Goal: Task Accomplishment & Management: Manage account settings

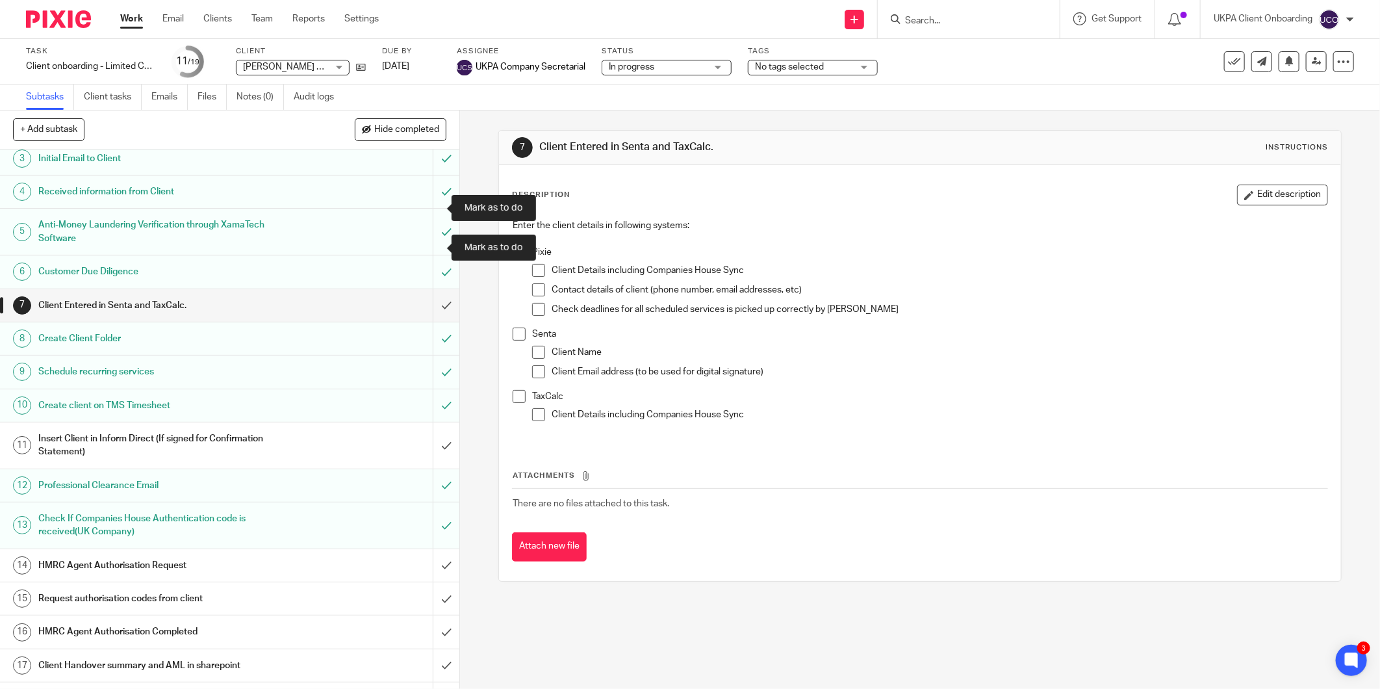
scroll to position [144, 0]
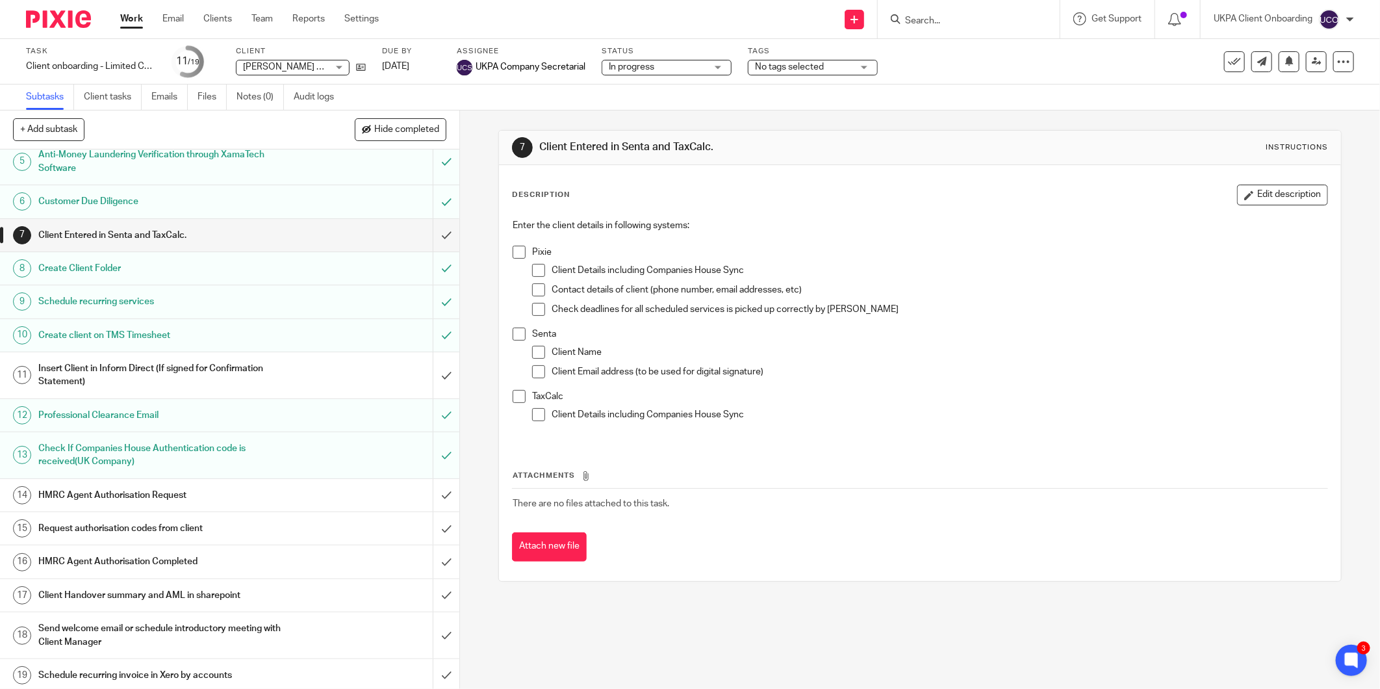
click at [917, 23] on input "Search" at bounding box center [962, 22] width 117 height 12
paste input "klmillington@hotmail.co.uk"
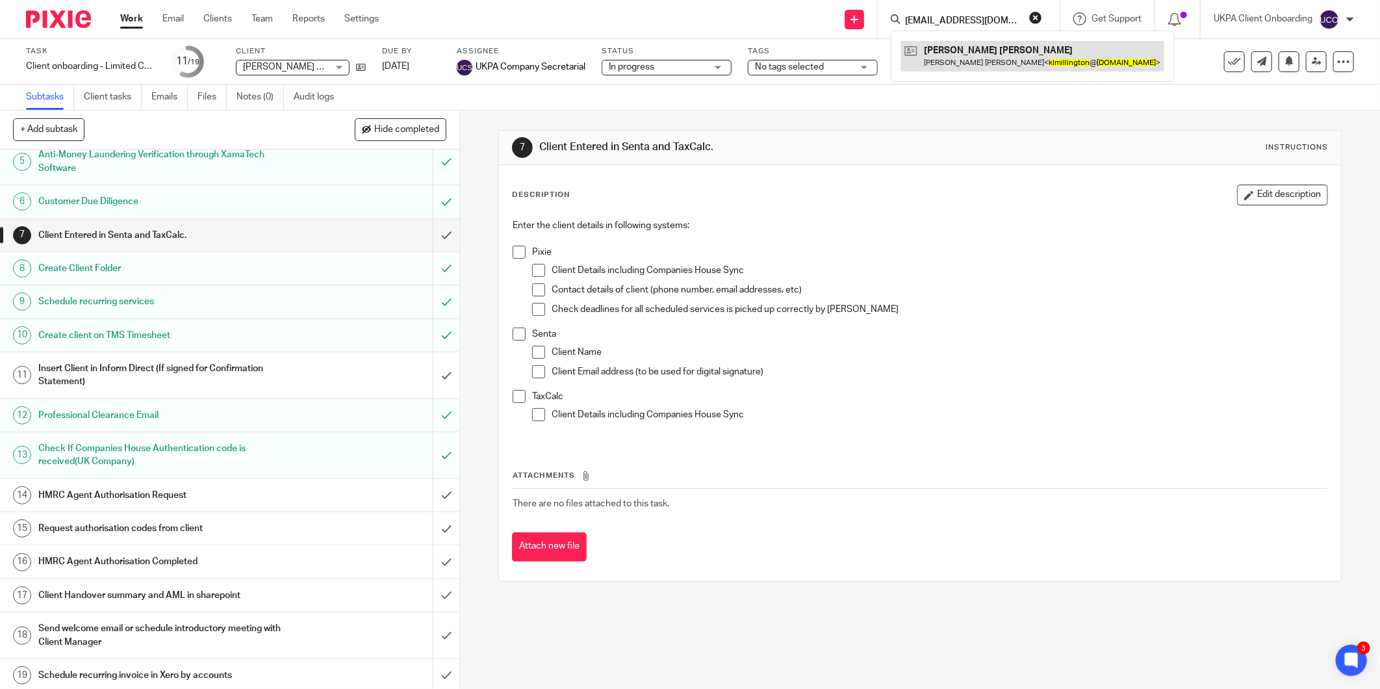
type input "klmillington@hotmail.co.uk"
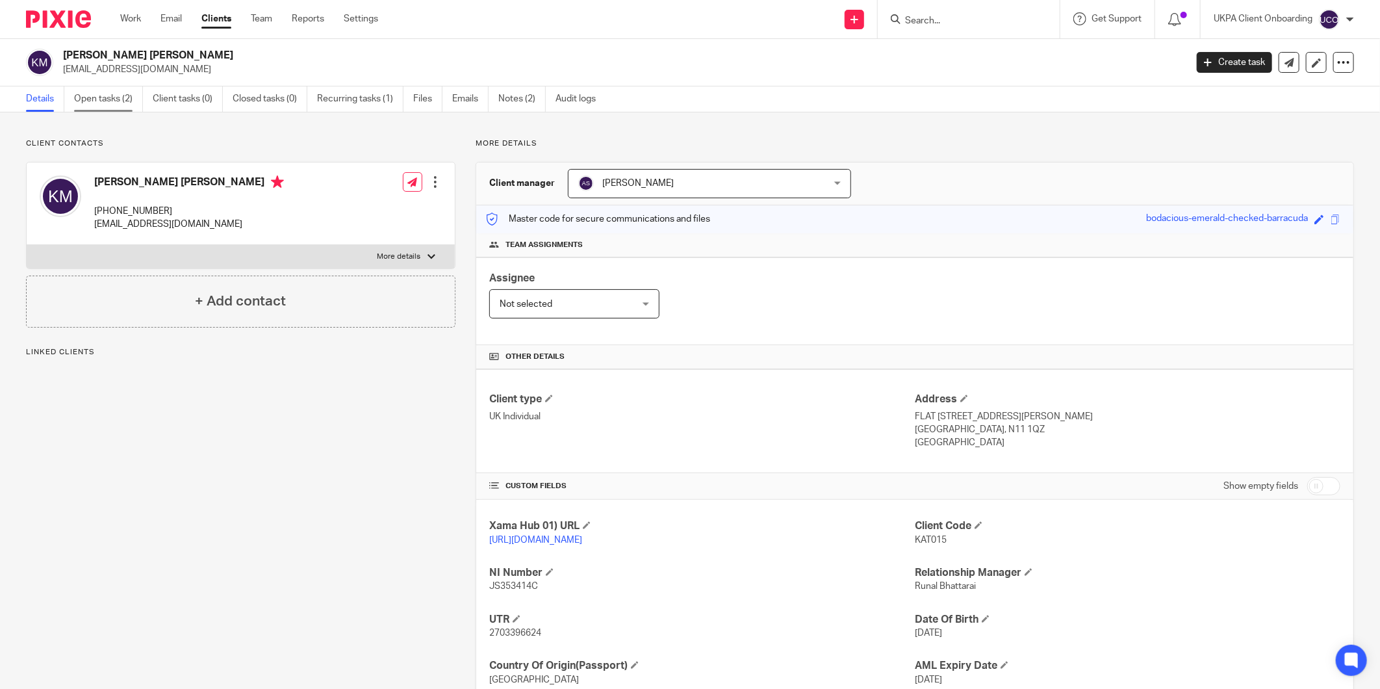
click at [96, 102] on link "Open tasks (2)" at bounding box center [108, 98] width 69 height 25
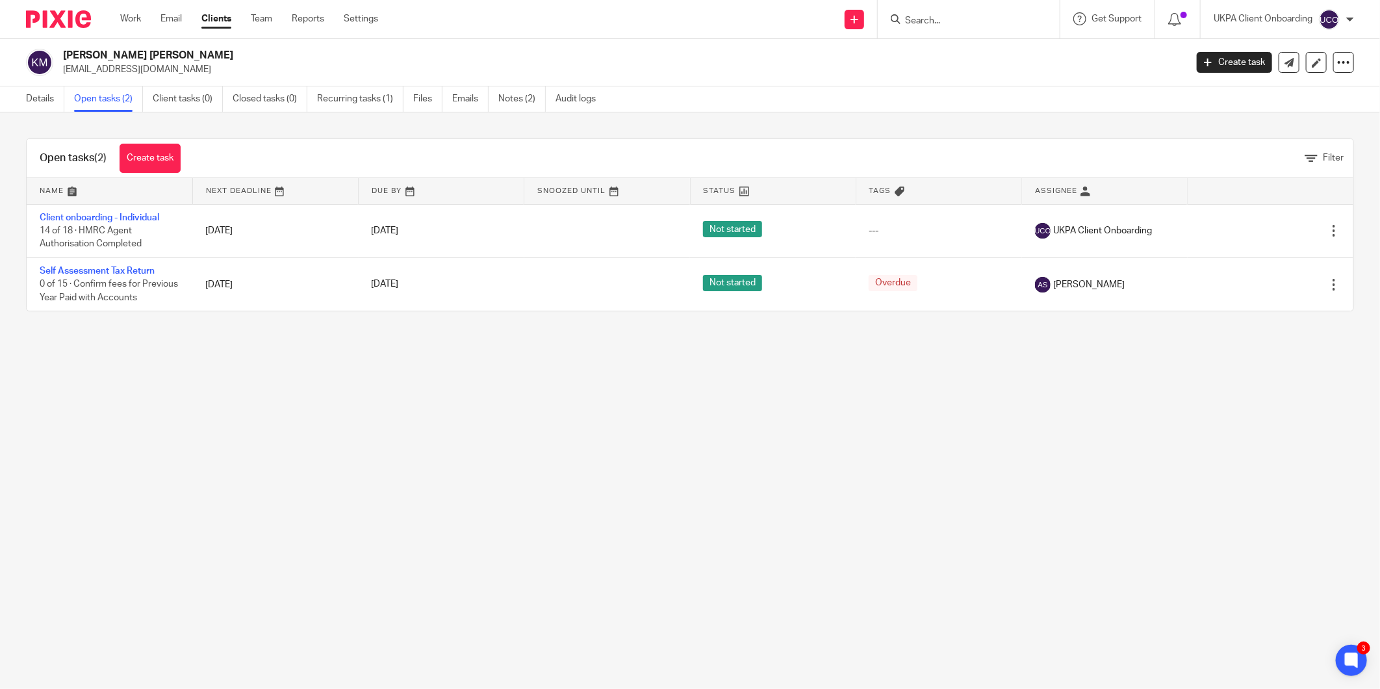
drag, startPoint x: 103, startPoint y: 212, endPoint x: 55, endPoint y: 345, distance: 141.4
click at [56, 364] on main "Kate Louise Millington klmillington@hotmail.co.uk Create task Update from Compa…" at bounding box center [690, 344] width 1380 height 689
click at [50, 111] on link "Details" at bounding box center [45, 98] width 38 height 25
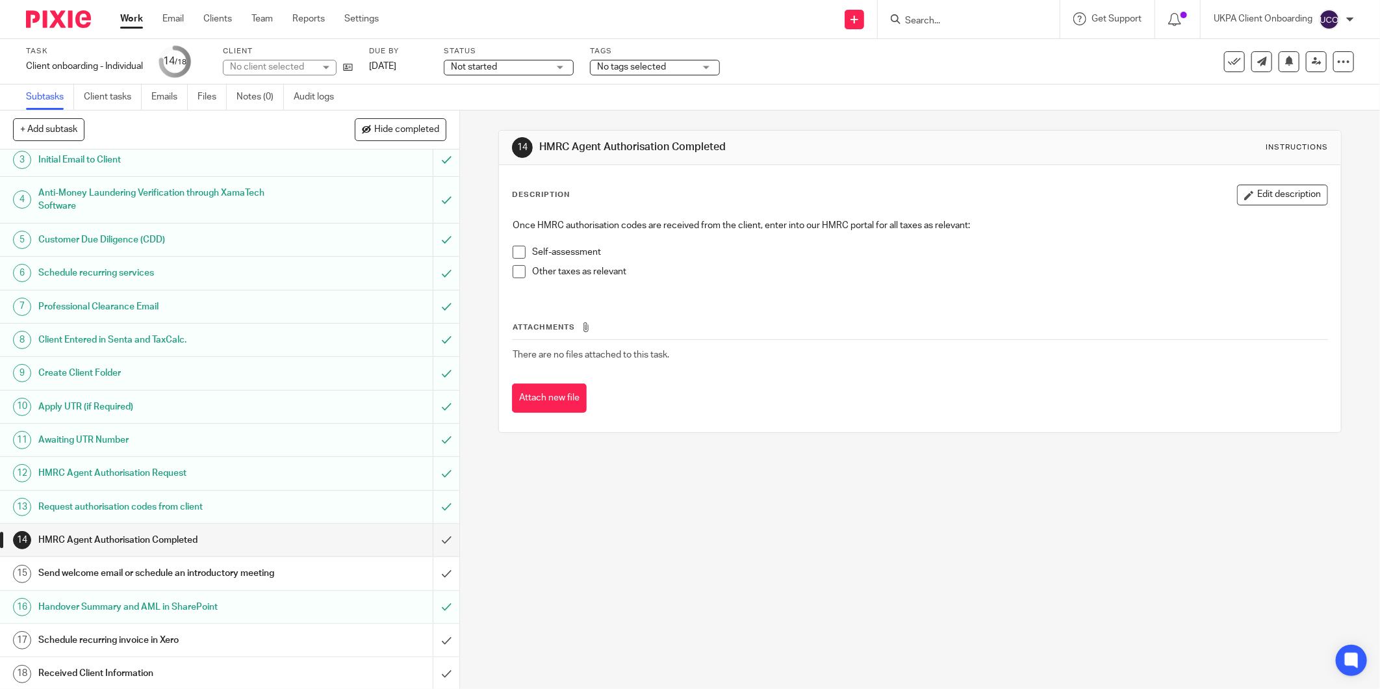
scroll to position [76, 0]
click at [432, 534] on input "submit" at bounding box center [229, 538] width 459 height 32
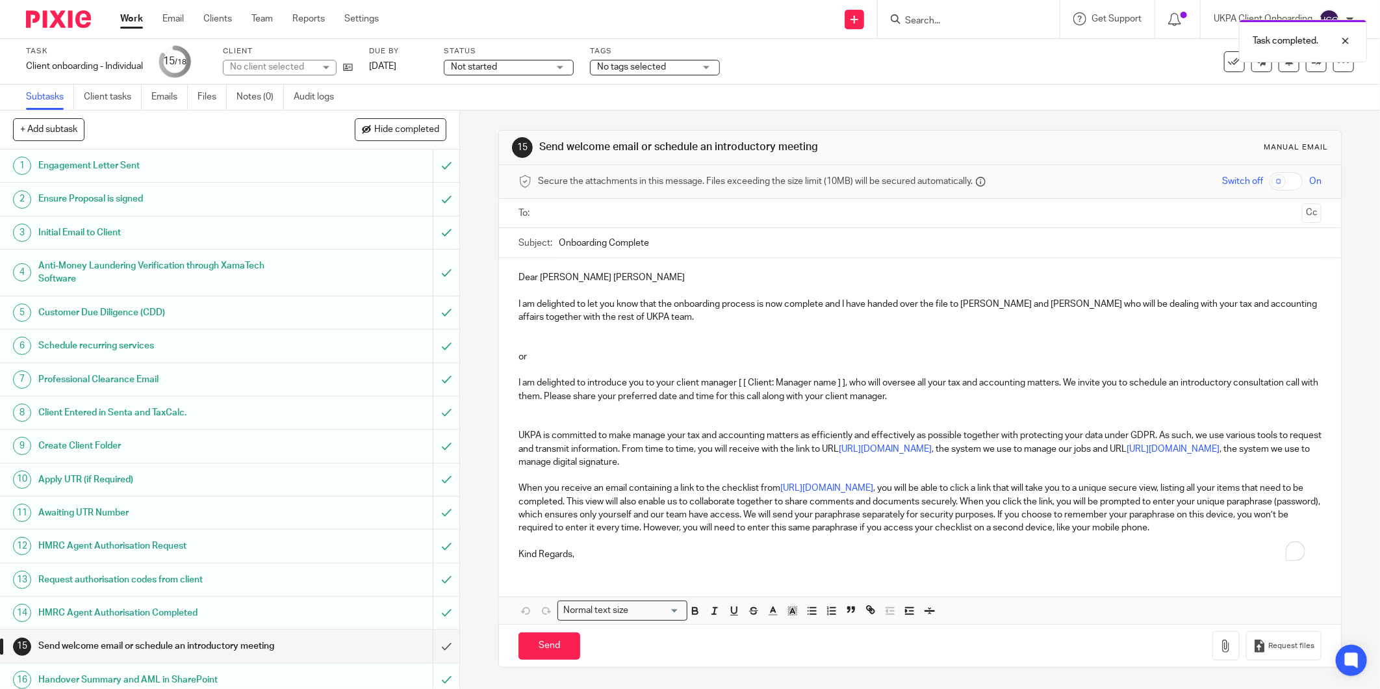
drag, startPoint x: 743, startPoint y: 322, endPoint x: 507, endPoint y: 275, distance: 241.1
click at [507, 275] on div "Dear Kate Louise I am delighted to let you know that the onboarding process is …" at bounding box center [920, 414] width 842 height 313
copy div "Dear Kate Louise I am delighted to let you know that the onboarding process is …"
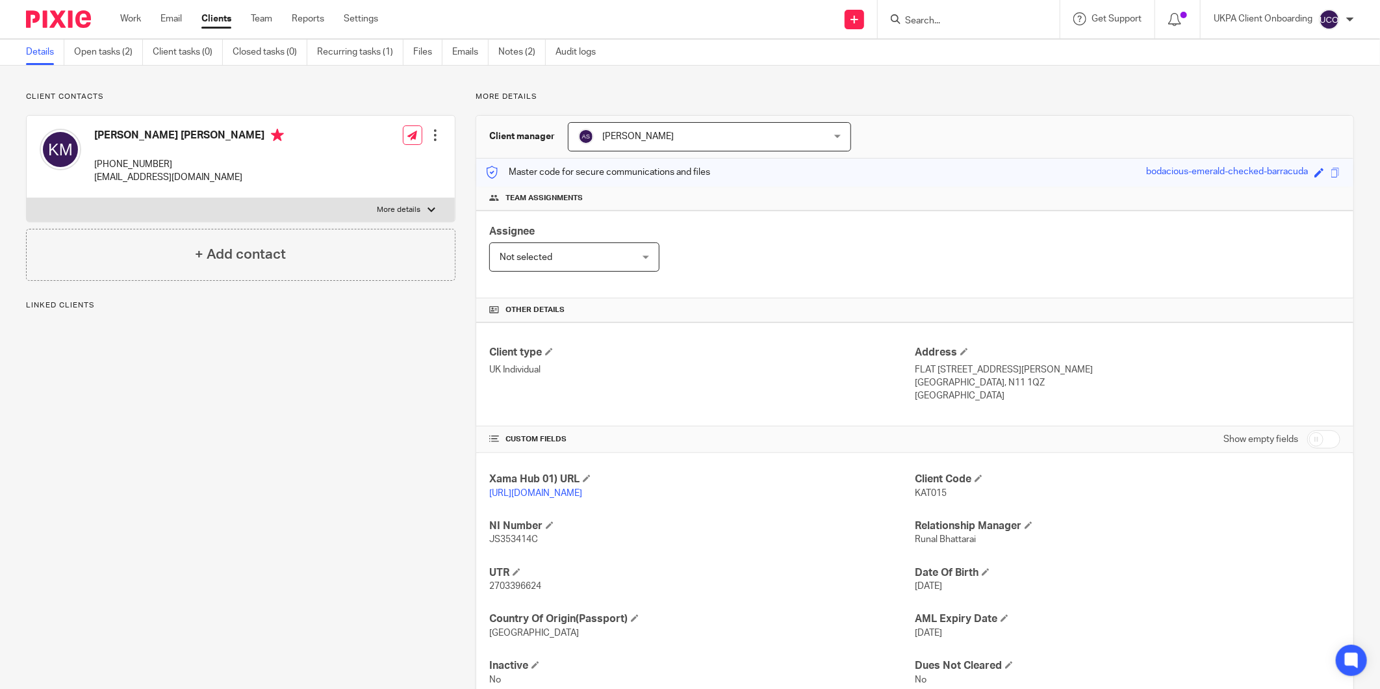
scroll to position [72, 0]
